Goal: Task Accomplishment & Management: Use online tool/utility

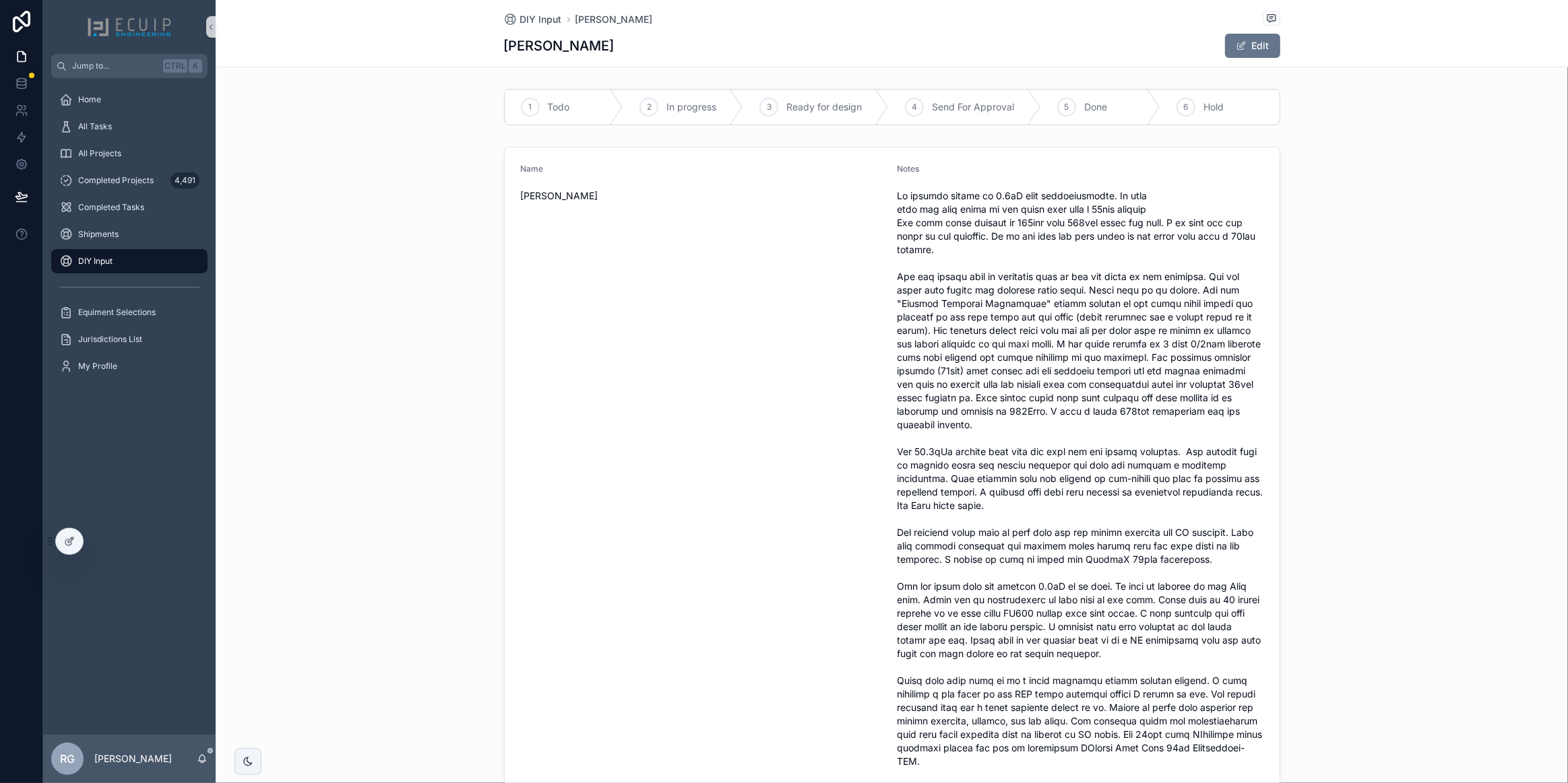
drag, startPoint x: 0, startPoint y: 0, endPoint x: 98, endPoint y: 255, distance: 273.2
click at [98, 256] on span "DIY Input" at bounding box center [96, 261] width 35 height 11
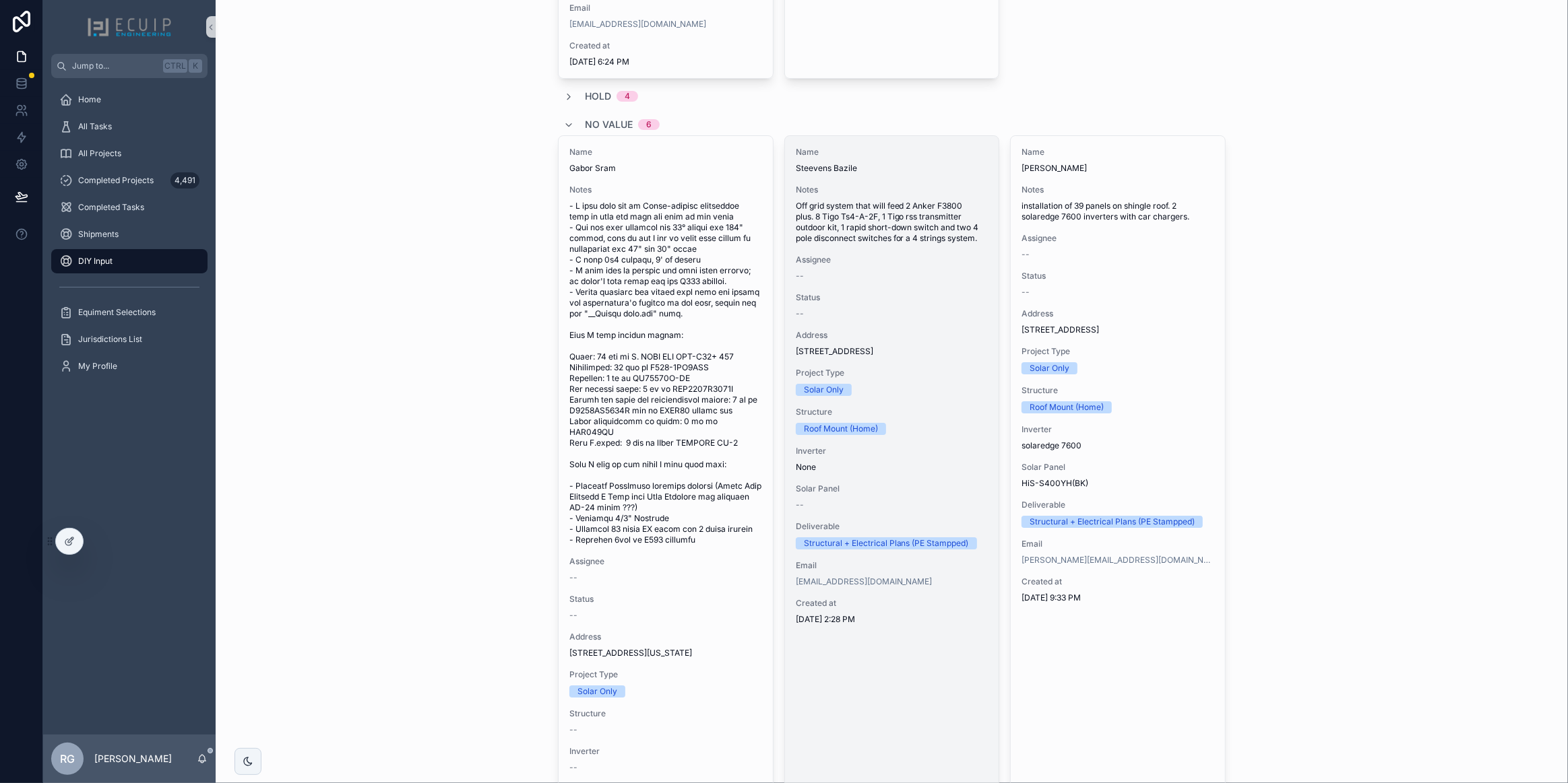
scroll to position [3918, 0]
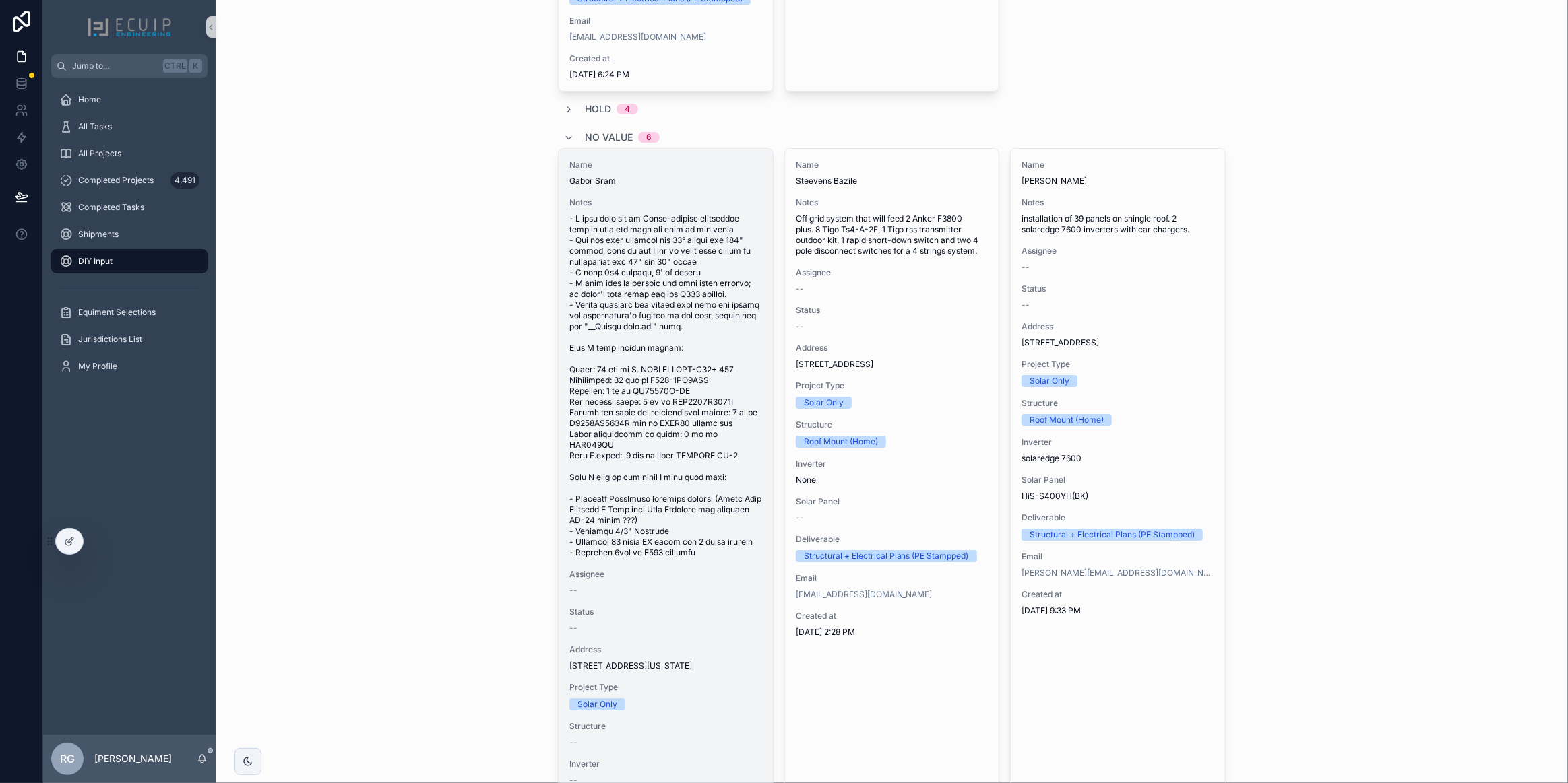
click at [669, 208] on span "Notes" at bounding box center [665, 203] width 192 height 11
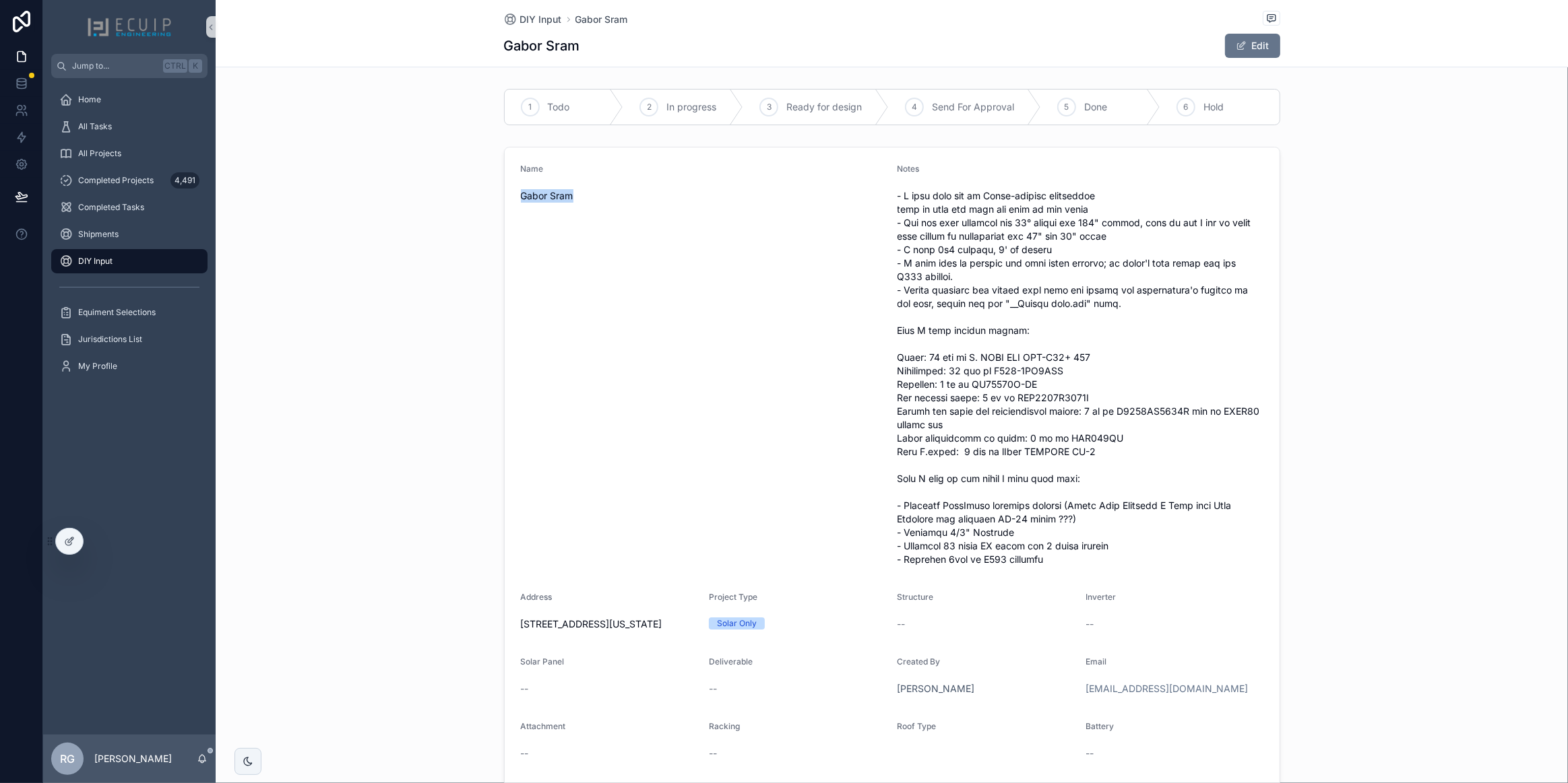
drag, startPoint x: 570, startPoint y: 197, endPoint x: 515, endPoint y: 192, distance: 55.2
click at [521, 192] on span "Gabor Sram" at bounding box center [703, 196] width 366 height 14
copy span "Gabor Sram"
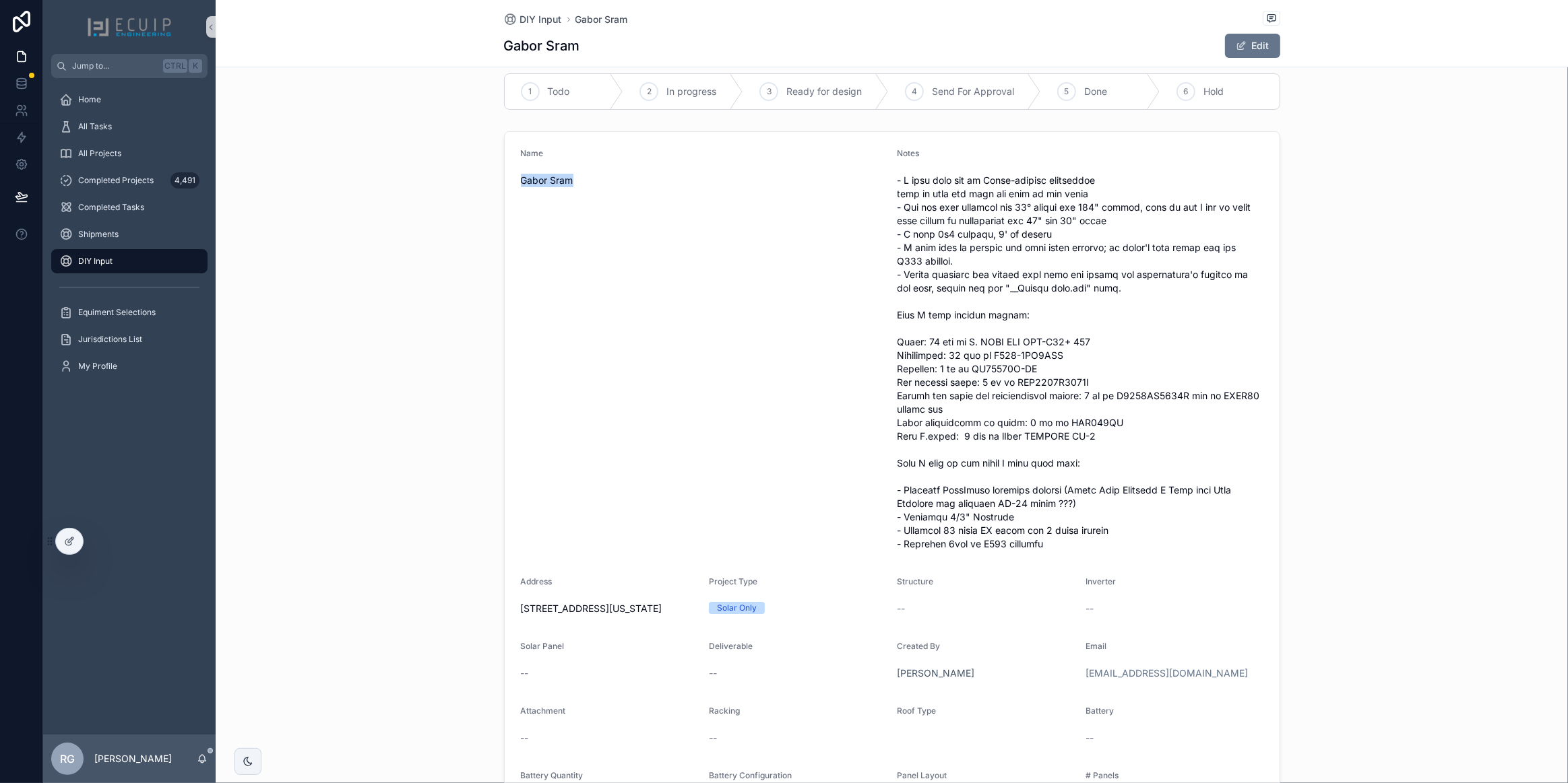
scroll to position [60, 0]
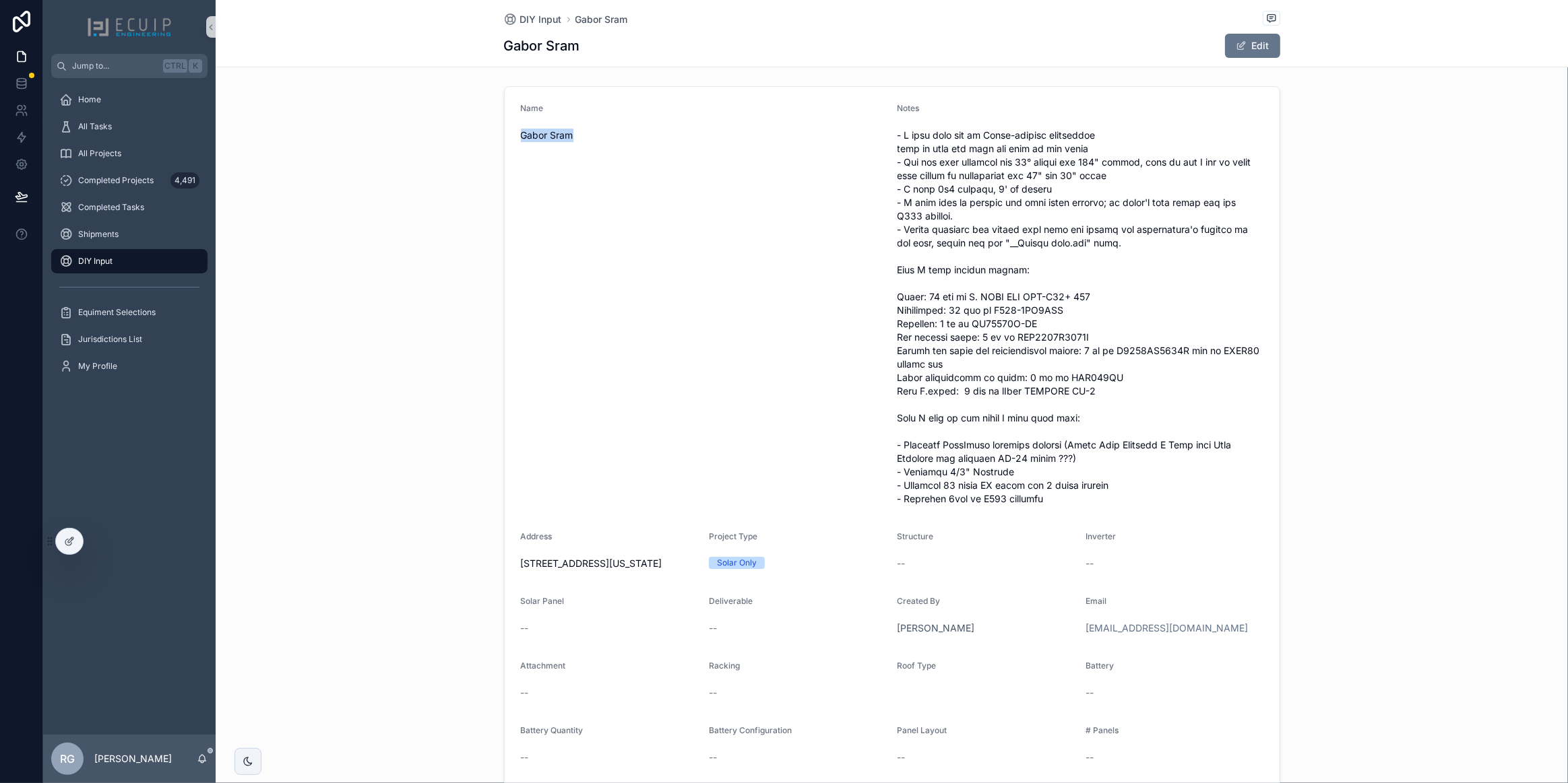
drag, startPoint x: 619, startPoint y: 576, endPoint x: 499, endPoint y: 563, distance: 120.7
click at [505, 563] on form "Name Gabor Sram Notes Address [STREET_ADDRESS][US_STATE] Project Type Solar Onl…" at bounding box center [892, 468] width 775 height 763
copy span "[STREET_ADDRESS][US_STATE]"
drag, startPoint x: 964, startPoint y: 324, endPoint x: 1040, endPoint y: 325, distance: 76.0
click at [1040, 325] on span "scrollable content" at bounding box center [1080, 318] width 366 height 377
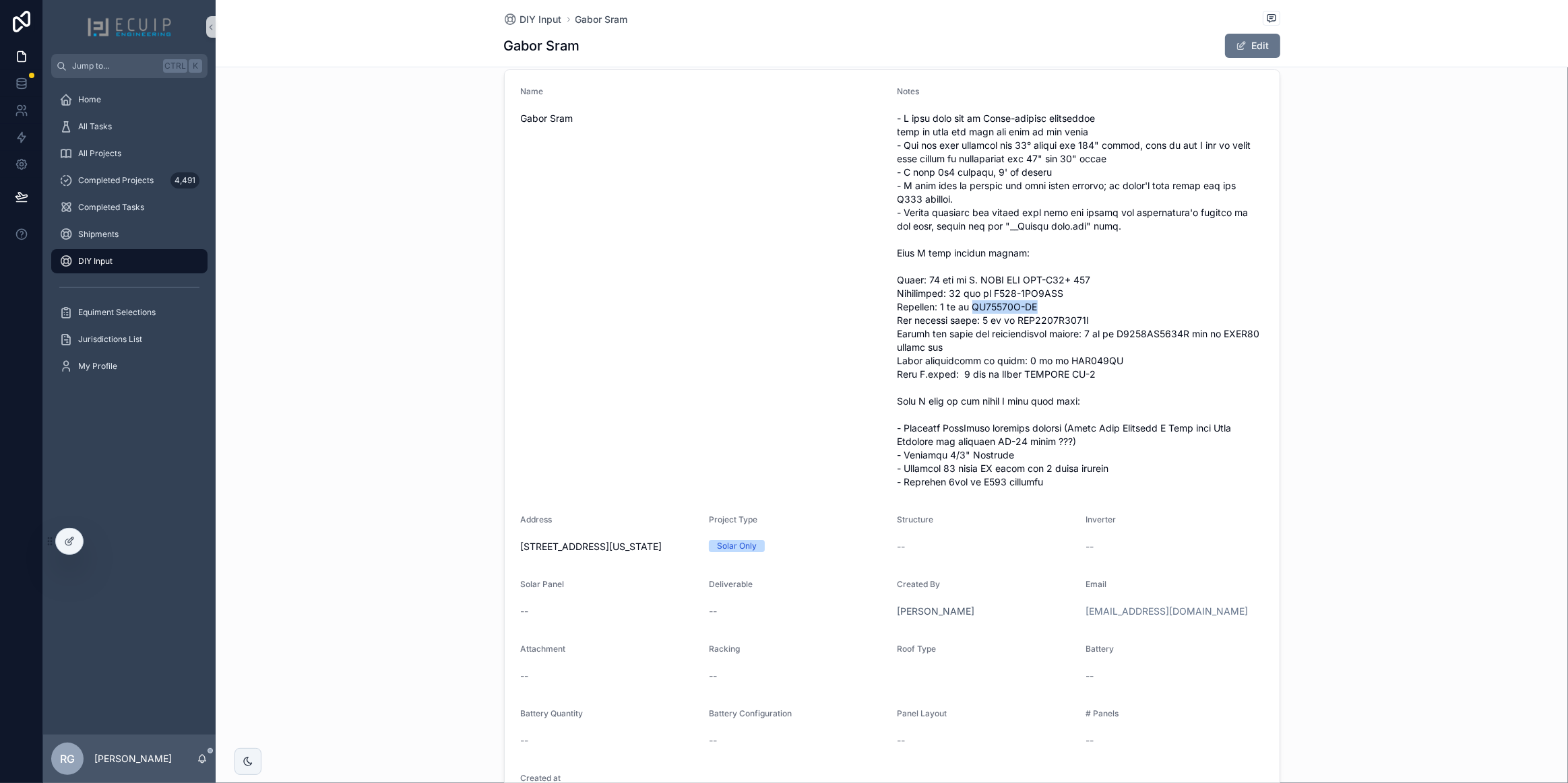
scroll to position [0, 0]
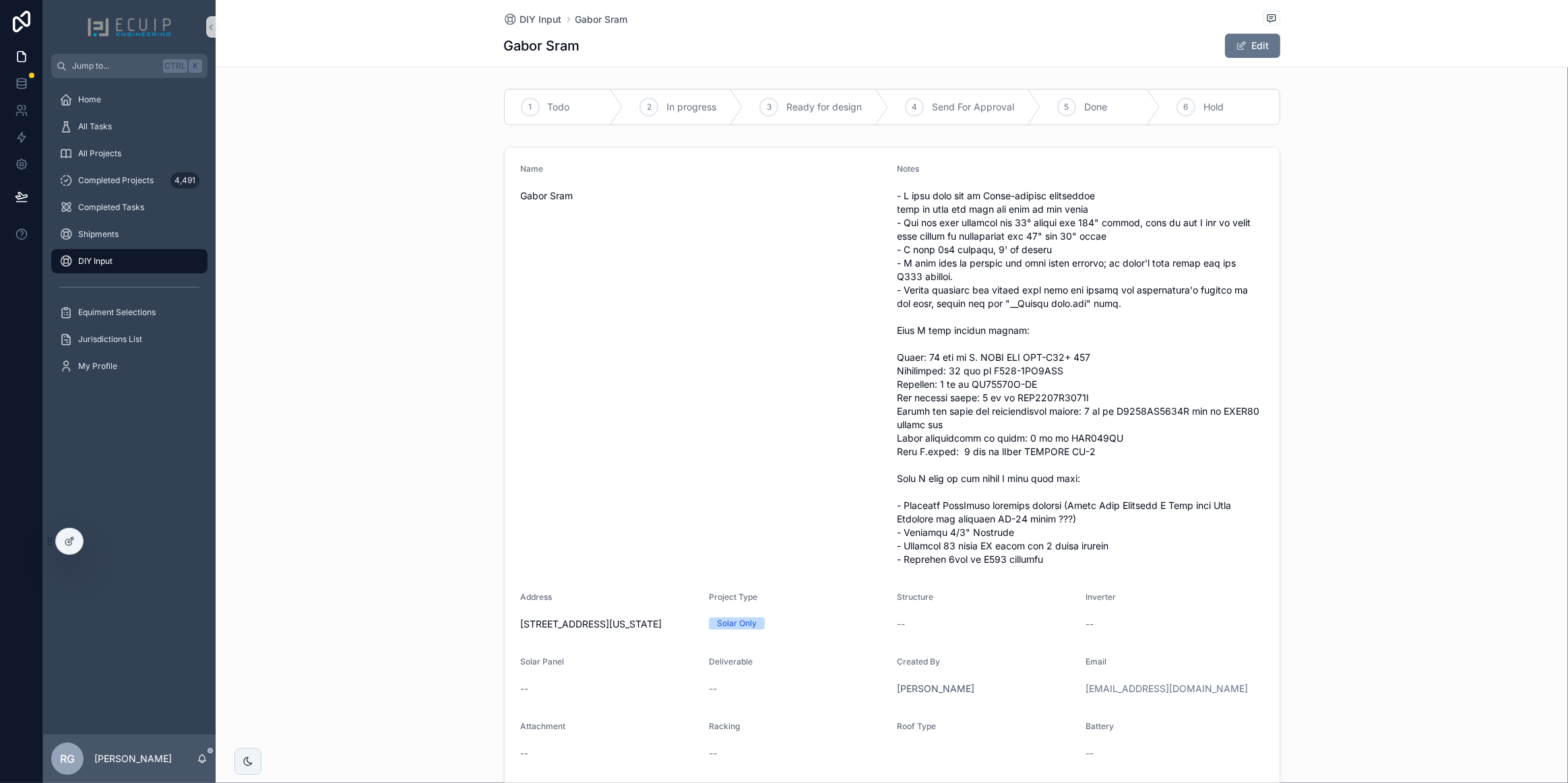
click at [1082, 376] on span "scrollable content" at bounding box center [1080, 378] width 366 height 377
drag, startPoint x: 1091, startPoint y: 355, endPoint x: 967, endPoint y: 358, distance: 124.0
click at [967, 358] on span "scrollable content" at bounding box center [1080, 378] width 366 height 377
copy span "Q. PEAK DUO BLK-G10+ 365"
